Goal: Information Seeking & Learning: Find specific fact

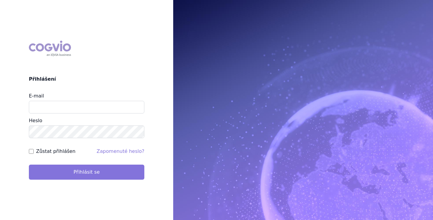
type input "[EMAIL_ADDRESS][DOMAIN_NAME]"
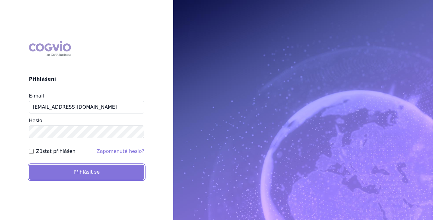
click at [93, 172] on button "Přihlásit se" at bounding box center [87, 172] width 116 height 15
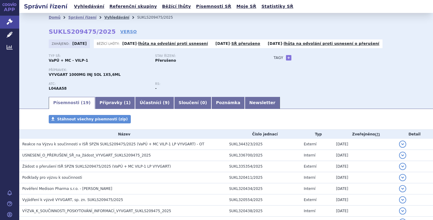
click at [106, 19] on link "Vyhledávání" at bounding box center [116, 17] width 25 height 4
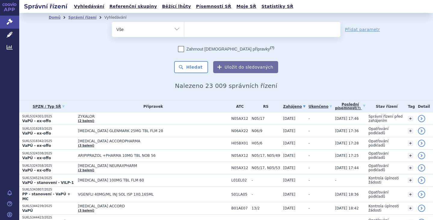
click at [176, 26] on select "Vše Spisová značka Typ SŘ Přípravek/SUKL kód Účastník/Držitel" at bounding box center [148, 29] width 72 height 14
select select "filter-procedure-type"
click at [112, 22] on select "Vše Spisová značka Typ SŘ Přípravek/SUKL kód Účastník/Držitel" at bounding box center [148, 29] width 72 height 14
click at [216, 29] on ul at bounding box center [262, 28] width 156 height 13
click at [184, 29] on select at bounding box center [184, 29] width 0 height 15
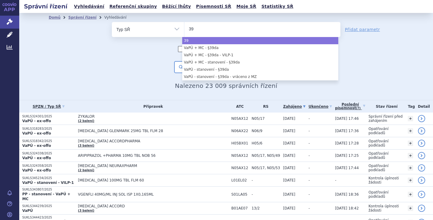
type input "39"
select select "39"
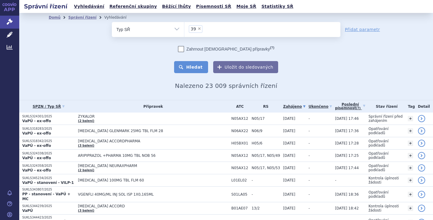
click at [197, 65] on button "Hledat" at bounding box center [191, 67] width 34 height 12
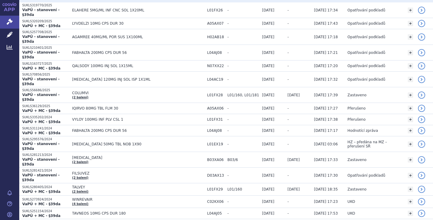
scroll to position [171, 0]
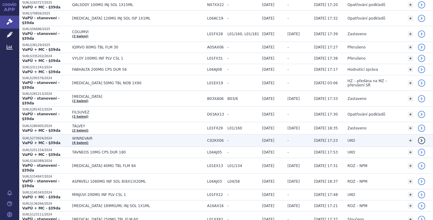
click at [85, 136] on span "WINREVAIR" at bounding box center [138, 138] width 132 height 4
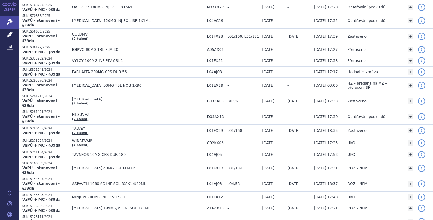
scroll to position [205, 0]
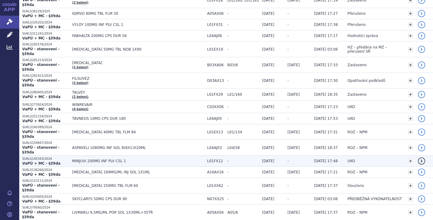
click at [108, 159] on span "MINJUVI 200MG INF PLV CSL 1" at bounding box center [138, 161] width 132 height 4
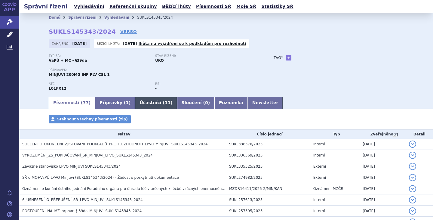
click at [135, 102] on link "Účastníci ( 11 )" at bounding box center [156, 103] width 42 height 12
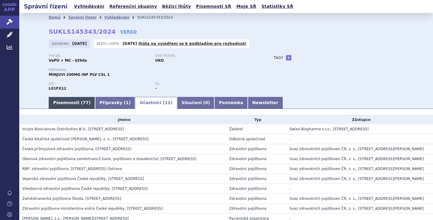
click at [63, 101] on link "Písemnosti ( 77 )" at bounding box center [72, 103] width 46 height 12
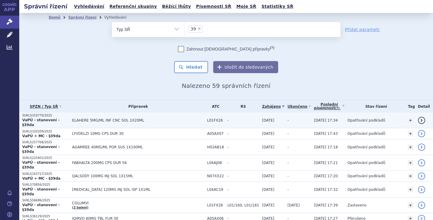
click at [88, 119] on span "ELAHERE 5MG/ML INF CNC SOL 1X20ML" at bounding box center [138, 120] width 132 height 4
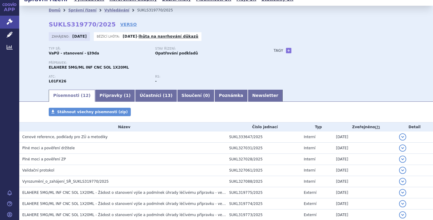
scroll to position [2, 0]
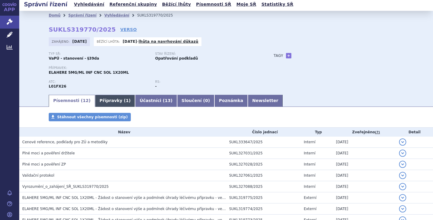
click at [101, 100] on link "Přípravky ( 1 )" at bounding box center [115, 101] width 40 height 12
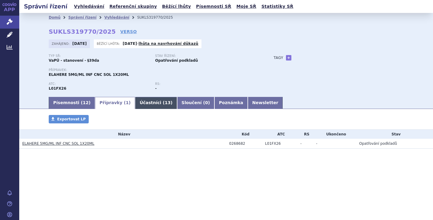
click at [135, 101] on link "Účastníci ( 13 )" at bounding box center [156, 103] width 42 height 12
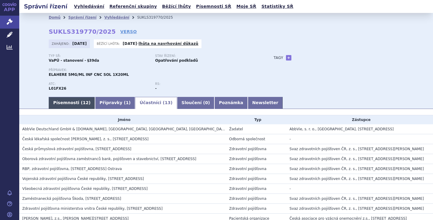
click at [67, 102] on link "Písemnosti ( 12 )" at bounding box center [72, 103] width 46 height 12
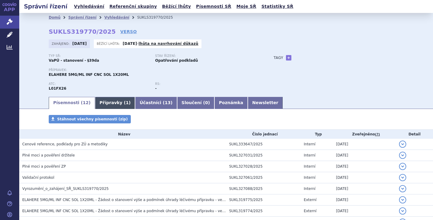
click at [98, 106] on link "Přípravky ( 1 )" at bounding box center [115, 103] width 40 height 12
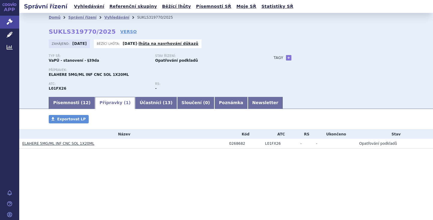
click at [58, 144] on link "ELAHERE 5MG/ML INF CNC SOL 1X20ML" at bounding box center [58, 143] width 72 height 4
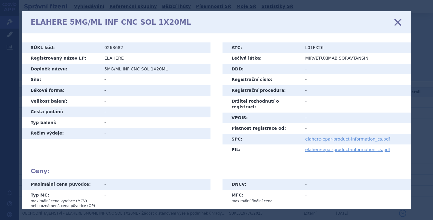
click at [334, 137] on link "elahere-epar-product-information_cs.pdf" at bounding box center [347, 139] width 85 height 5
click at [399, 24] on icon at bounding box center [398, 22] width 13 height 13
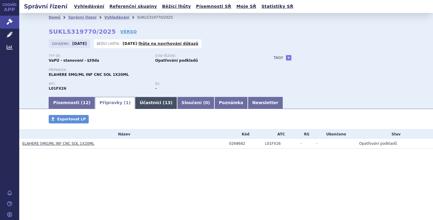
click at [142, 105] on link "Účastníci ( 13 )" at bounding box center [156, 103] width 42 height 12
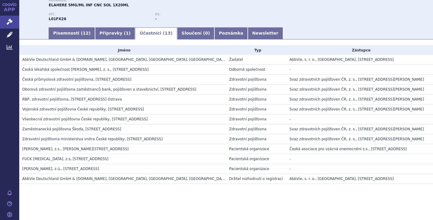
scroll to position [23, 0]
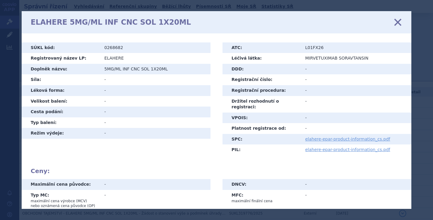
click at [401, 23] on icon at bounding box center [398, 22] width 13 height 13
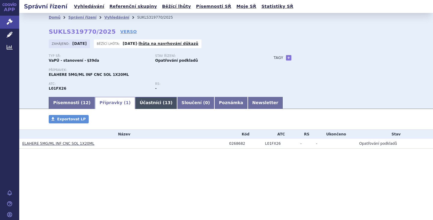
click at [141, 101] on link "Účastníci ( 13 )" at bounding box center [156, 103] width 42 height 12
